Goal: Check status: Check status

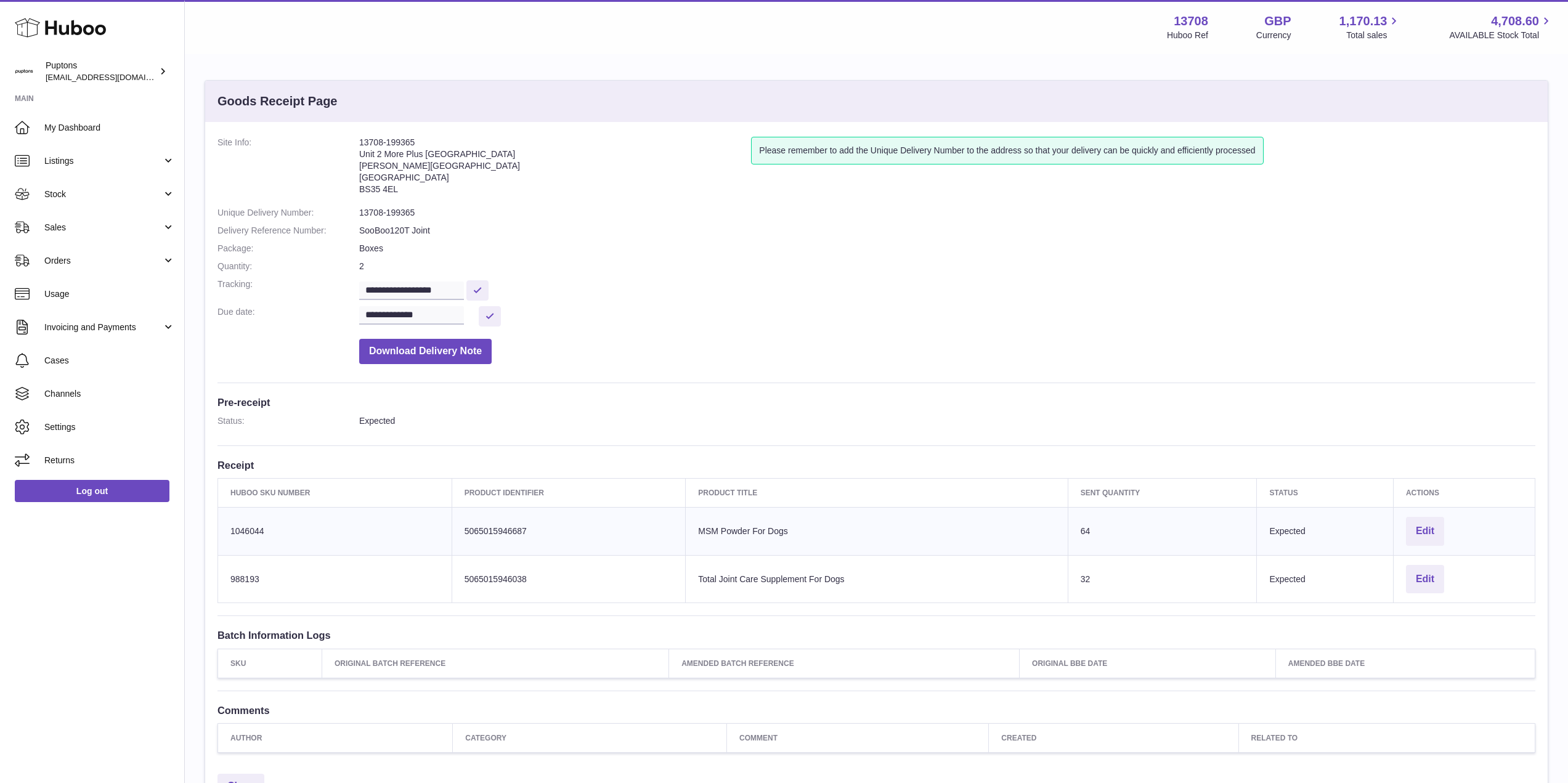
click at [77, 199] on span "Stock" at bounding box center [103, 194] width 118 height 12
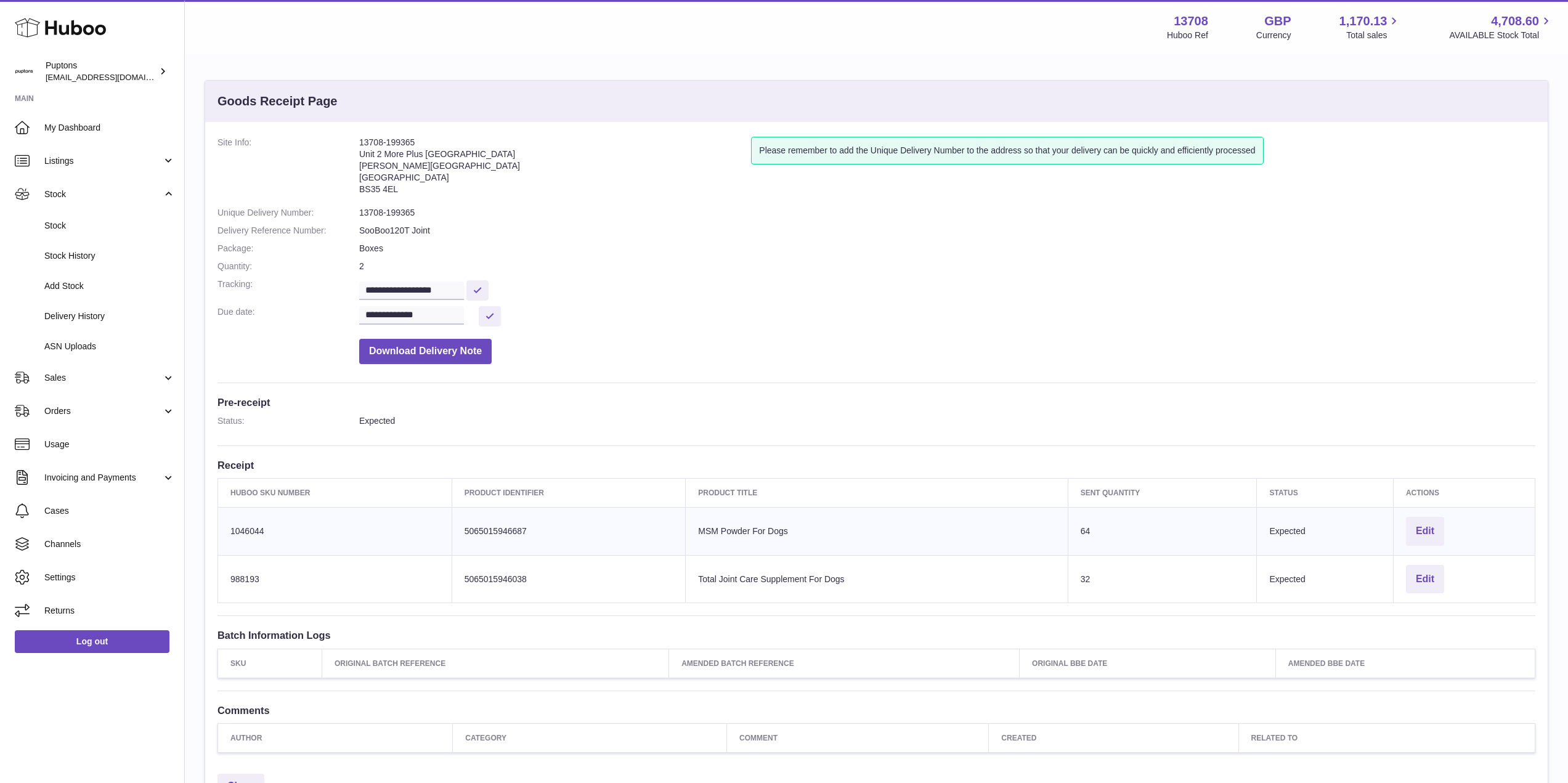
click at [77, 225] on span "Stock" at bounding box center [110, 226] width 130 height 12
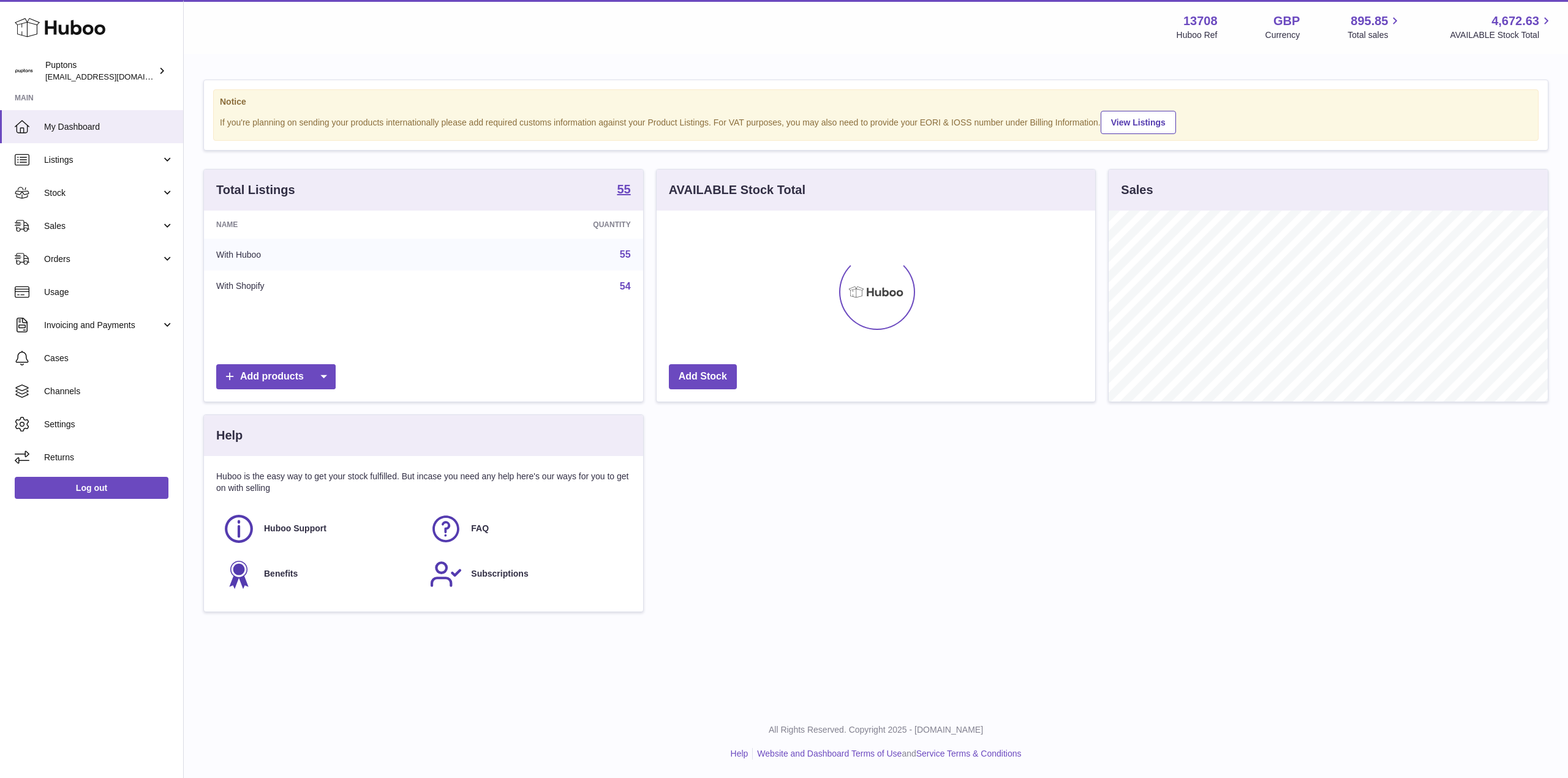
scroll to position [191, 439]
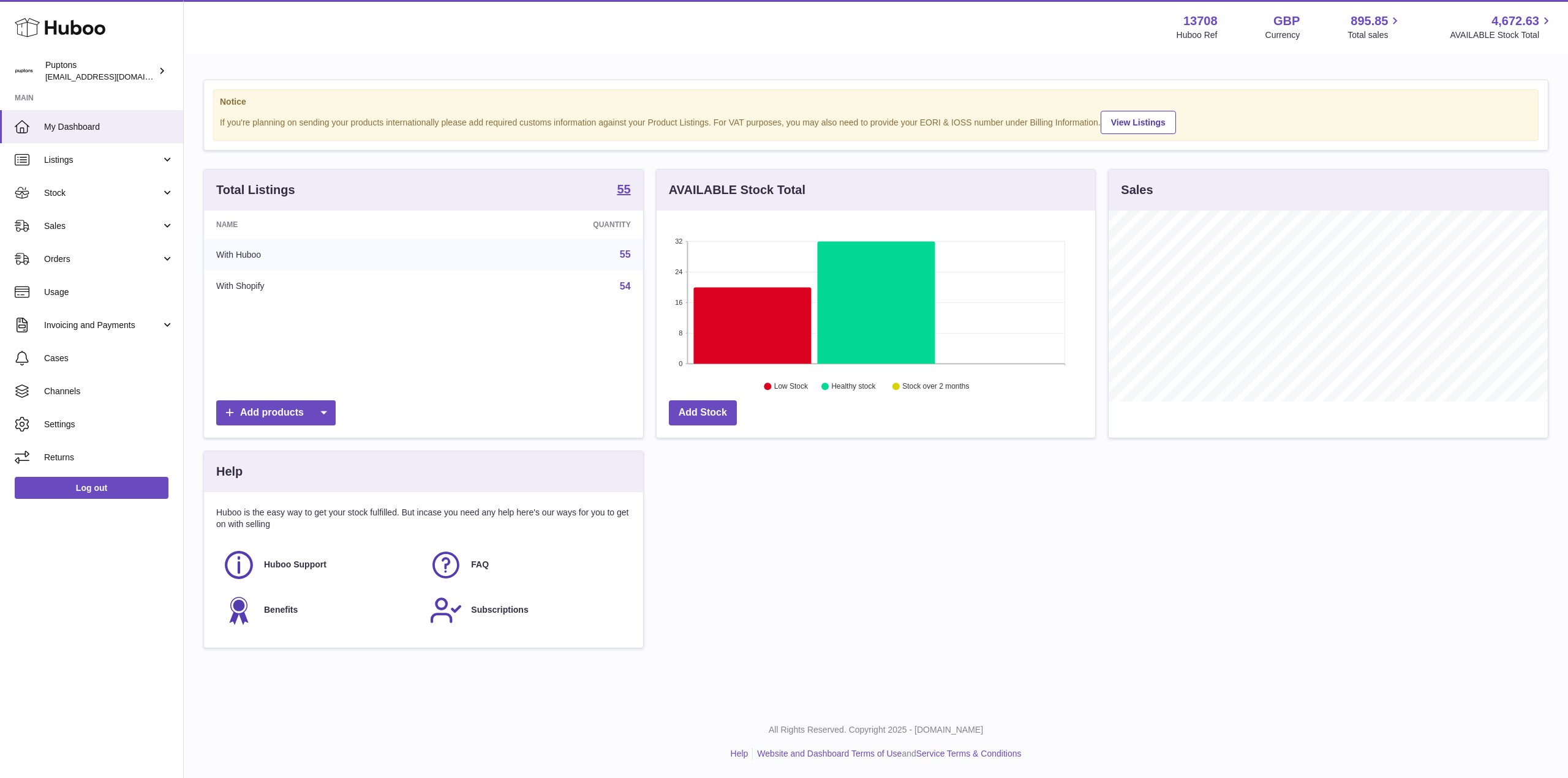
click at [55, 191] on span "Stock" at bounding box center [103, 193] width 117 height 12
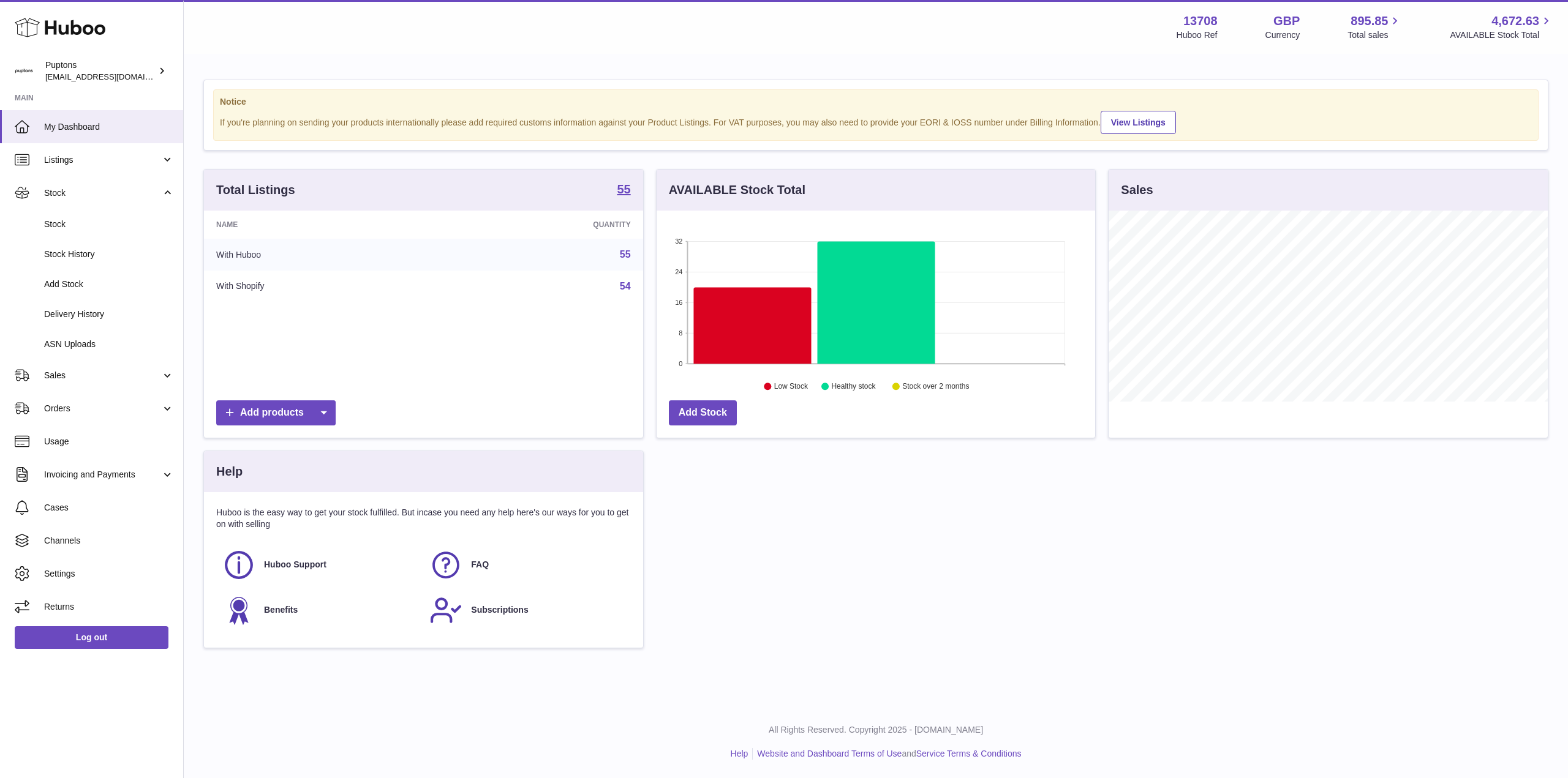
click at [77, 231] on link "Stock" at bounding box center [91, 224] width 183 height 30
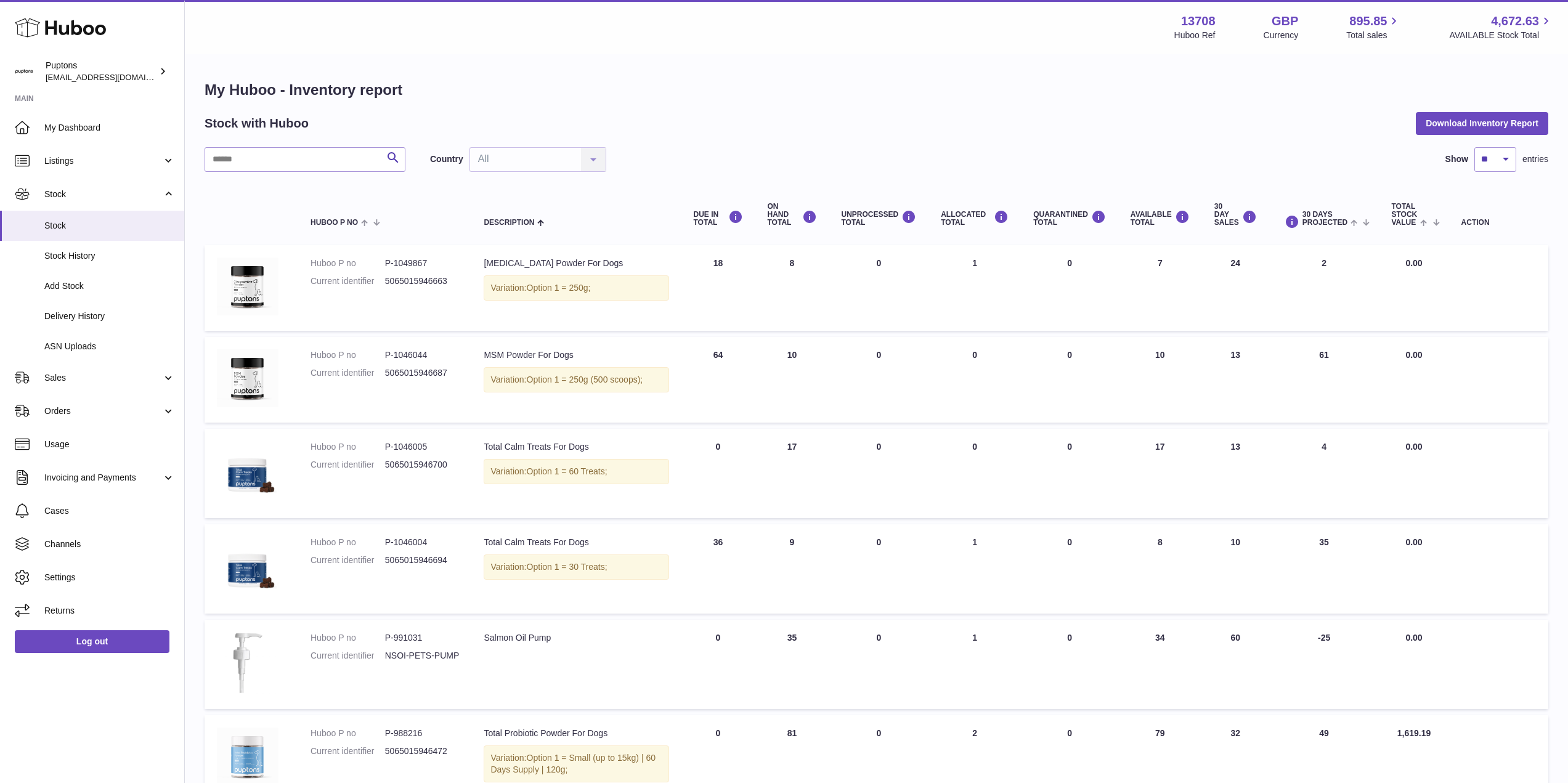
click at [130, 308] on link "Delivery History" at bounding box center [92, 316] width 184 height 30
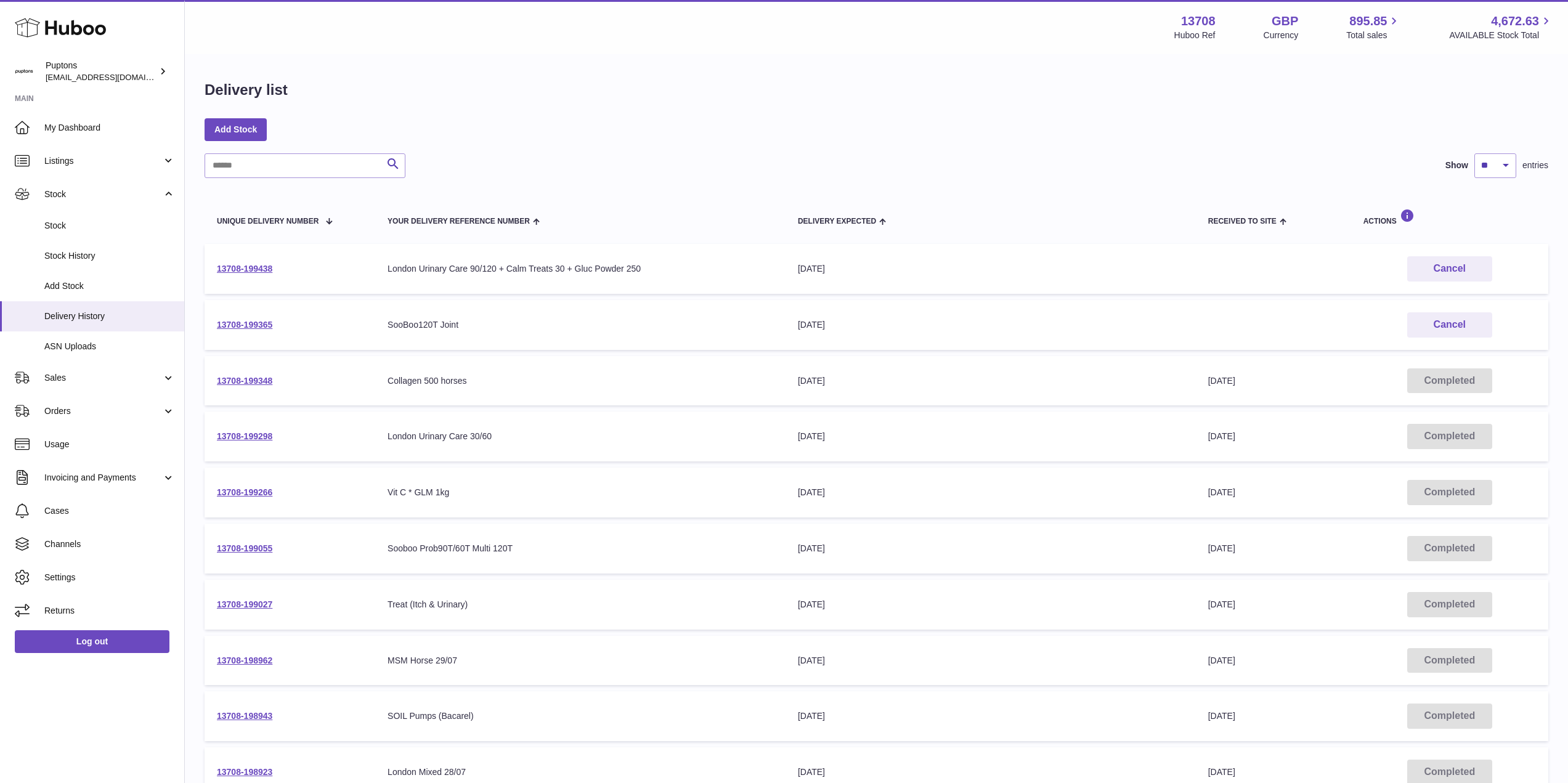
click at [232, 274] on link "13708-199438" at bounding box center [244, 268] width 55 height 10
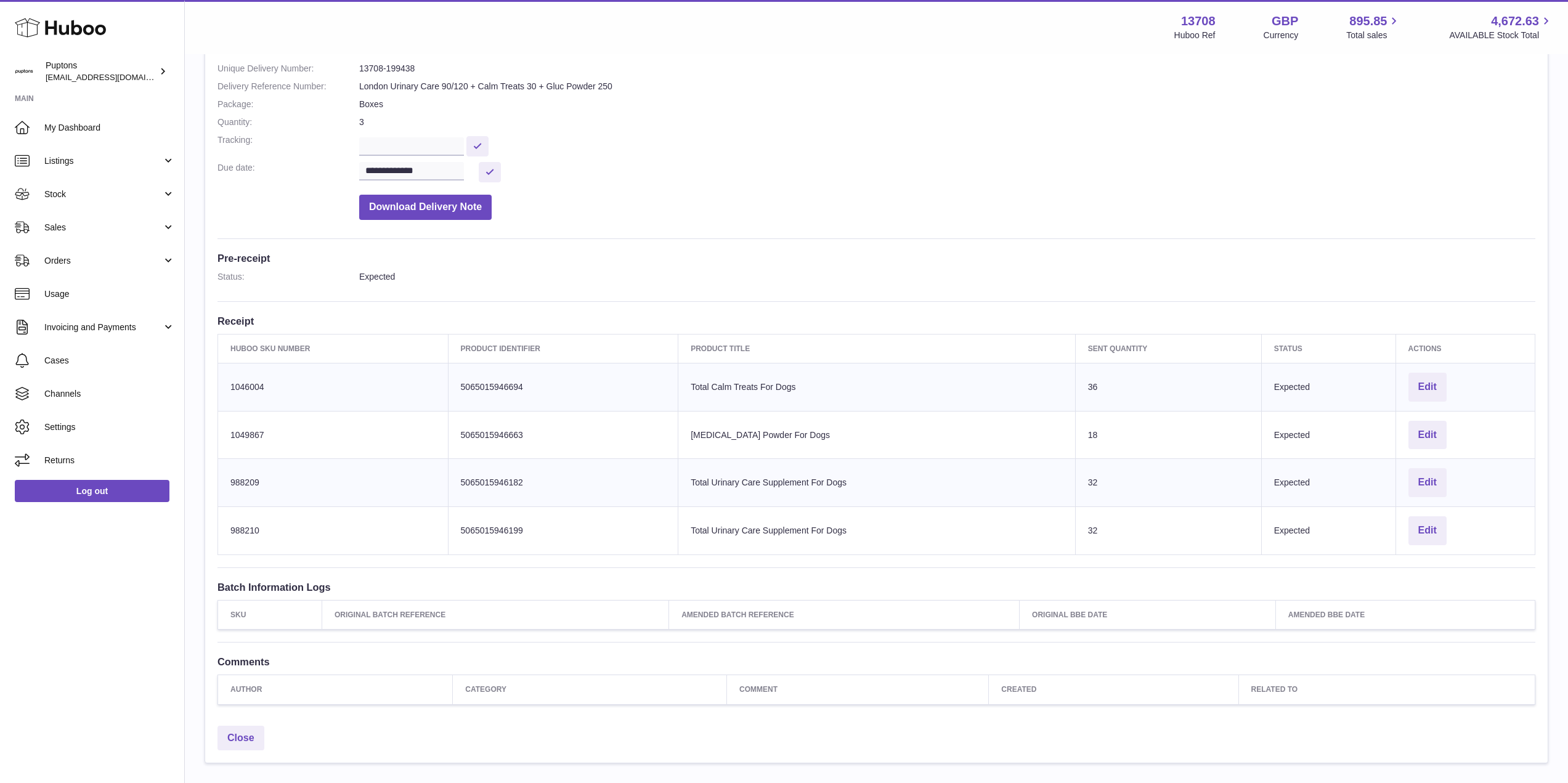
scroll to position [37, 0]
